Goal: Transaction & Acquisition: Register for event/course

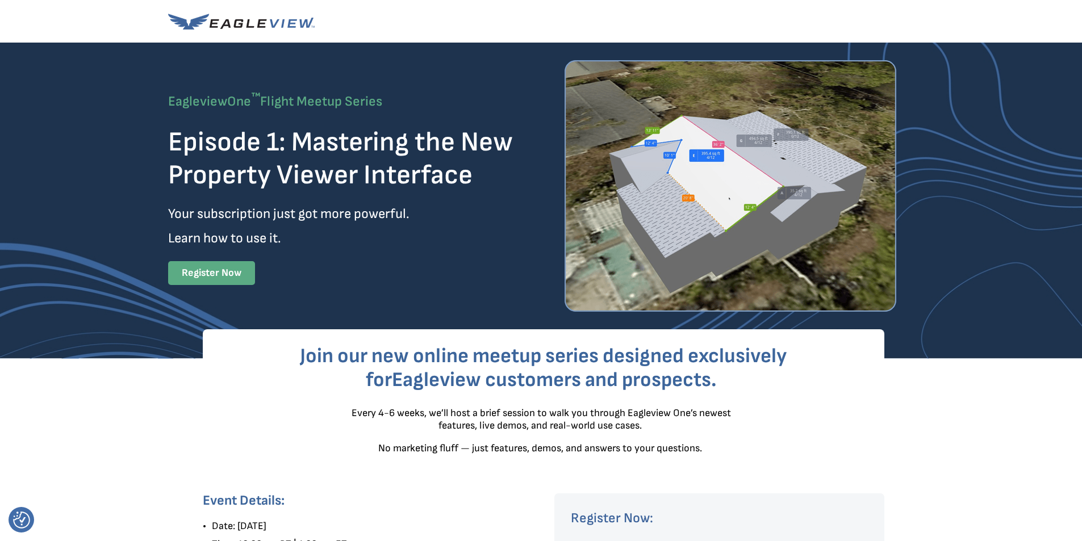
scroll to position [341, 0]
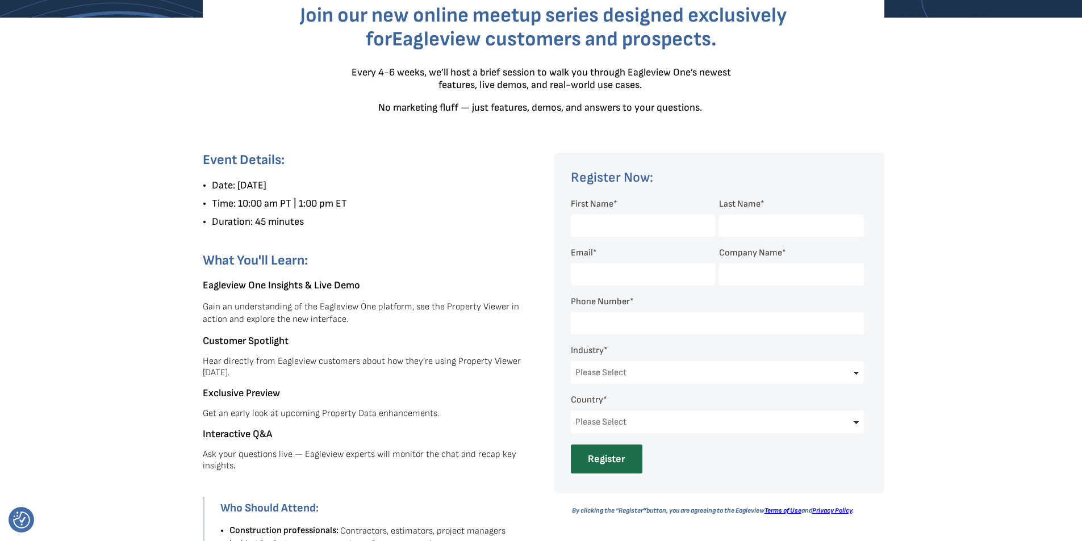
click at [536, 215] on input "First Name *" at bounding box center [643, 226] width 144 height 22
type input "[PERSON_NAME]"
type input "Buccos Roofing"
type input "17247476627"
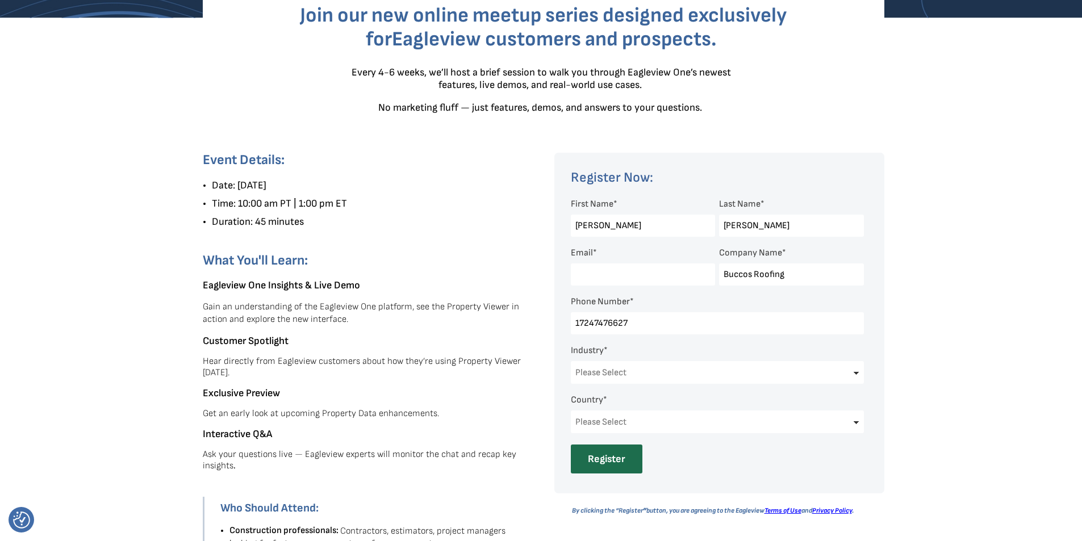
select select "[GEOGRAPHIC_DATA]"
select select "[US_STATE]"
click at [536, 325] on input "17247476627" at bounding box center [717, 323] width 293 height 22
click at [536, 337] on div at bounding box center [541, 374] width 1082 height 712
click at [536, 379] on select "Please Select Architects & Engineering Construction Electric/Gas Utilities Gove…" at bounding box center [717, 372] width 293 height 23
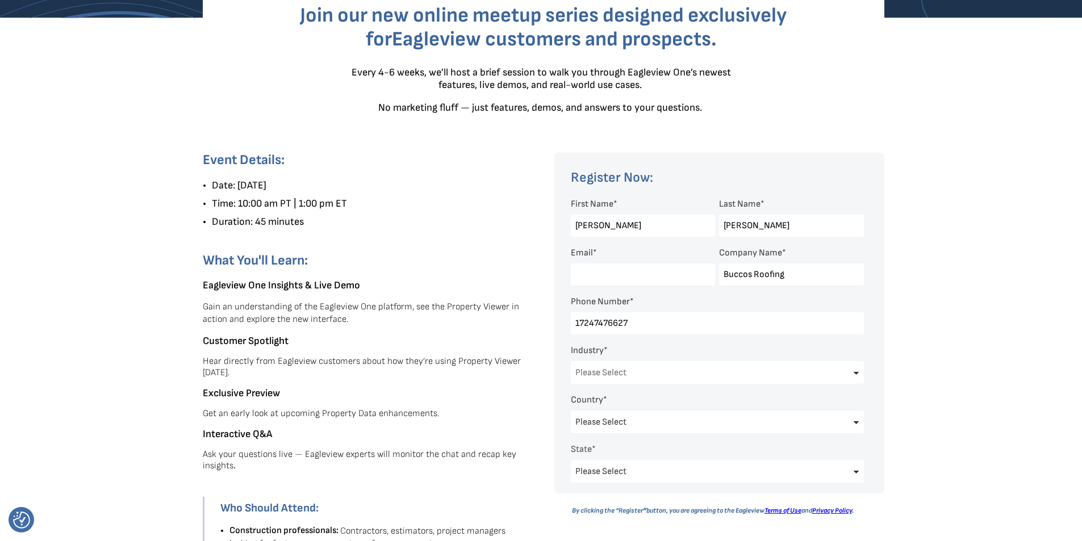
select select "Property Maintenance"
click at [536, 361] on select "Please Select Architects & Engineering Construction Electric/Gas Utilities Gove…" at bounding box center [717, 372] width 293 height 23
click at [536, 285] on div at bounding box center [541, 374] width 1082 height 712
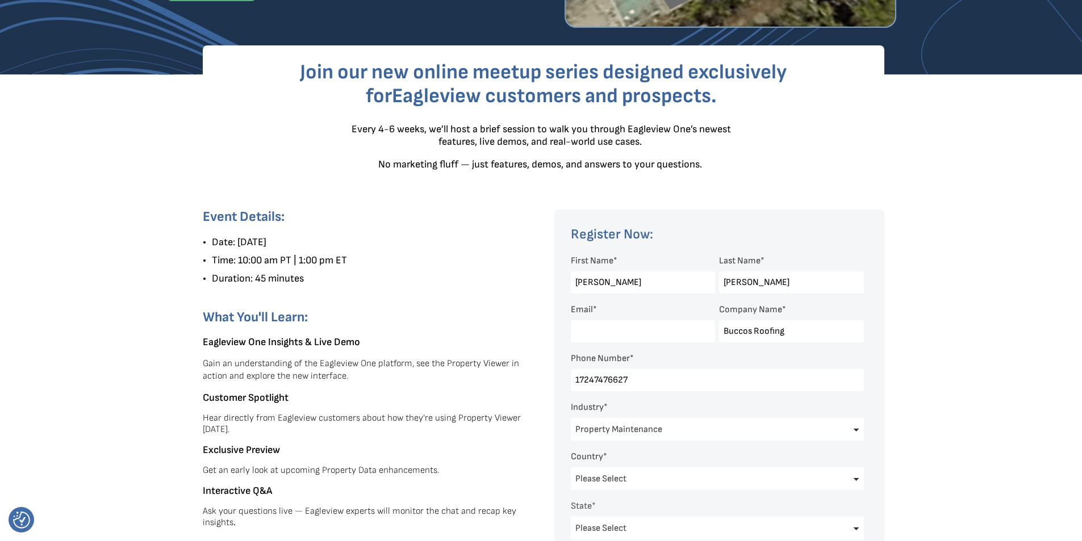
scroll to position [39, 0]
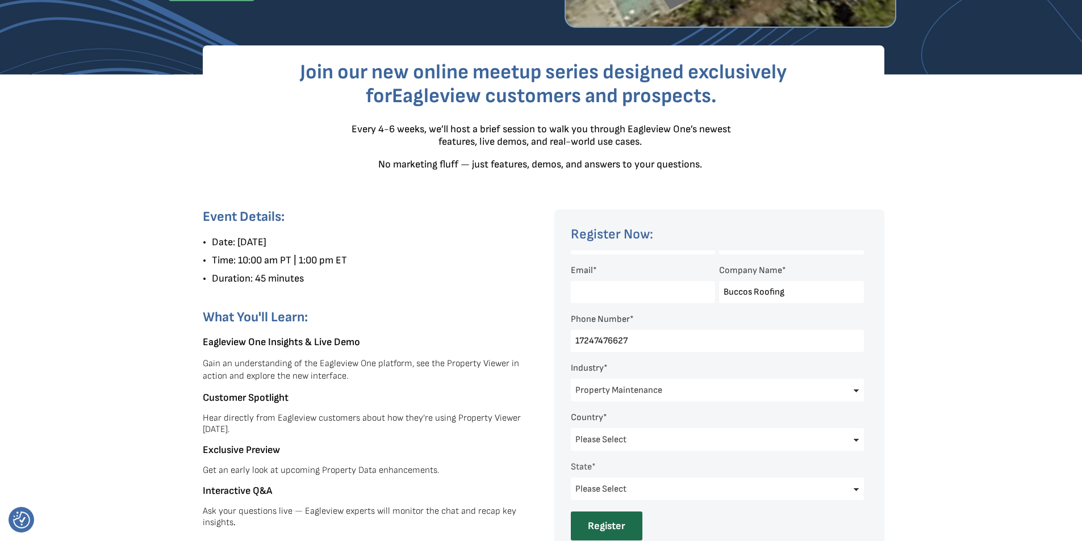
click at [536, 289] on input "Email *" at bounding box center [643, 292] width 144 height 22
click at [536, 527] on form "First Name * [PERSON_NAME] Last Name * [PERSON_NAME] Email * Company Name * Buc…" at bounding box center [720, 375] width 298 height 329
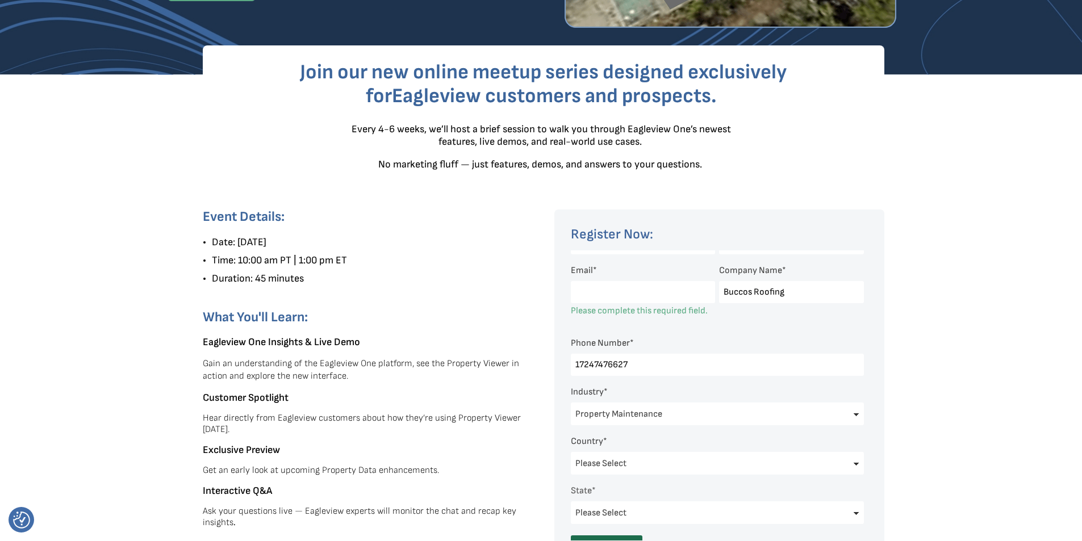
click at [536, 291] on input "Email *" at bounding box center [643, 292] width 144 height 22
type input "[PERSON_NAME][EMAIL_ADDRESS][DOMAIN_NAME]"
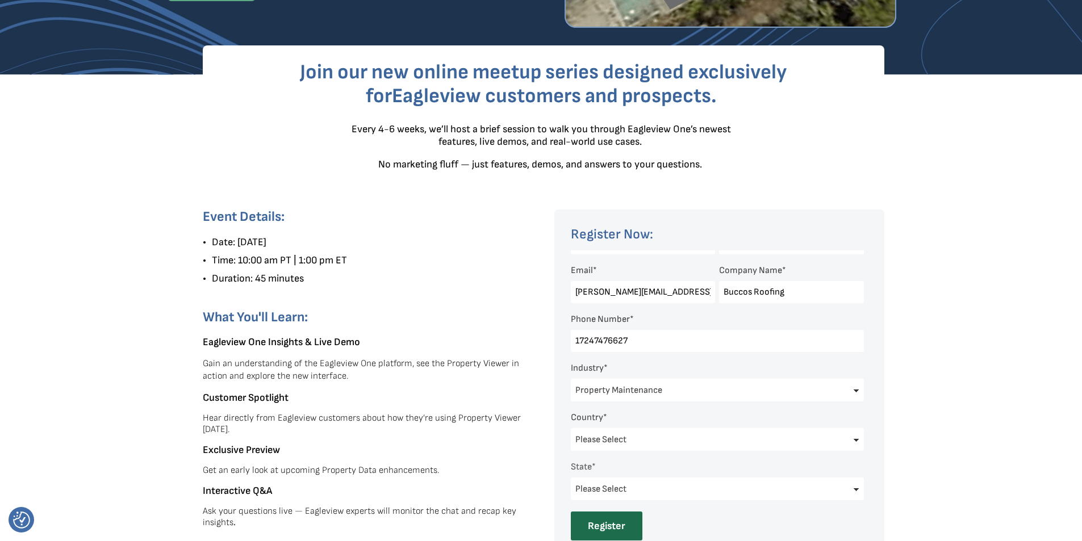
click at [536, 275] on div at bounding box center [541, 431] width 1082 height 712
click at [536, 524] on input "Register" at bounding box center [607, 526] width 72 height 29
